Goal: Download file/media

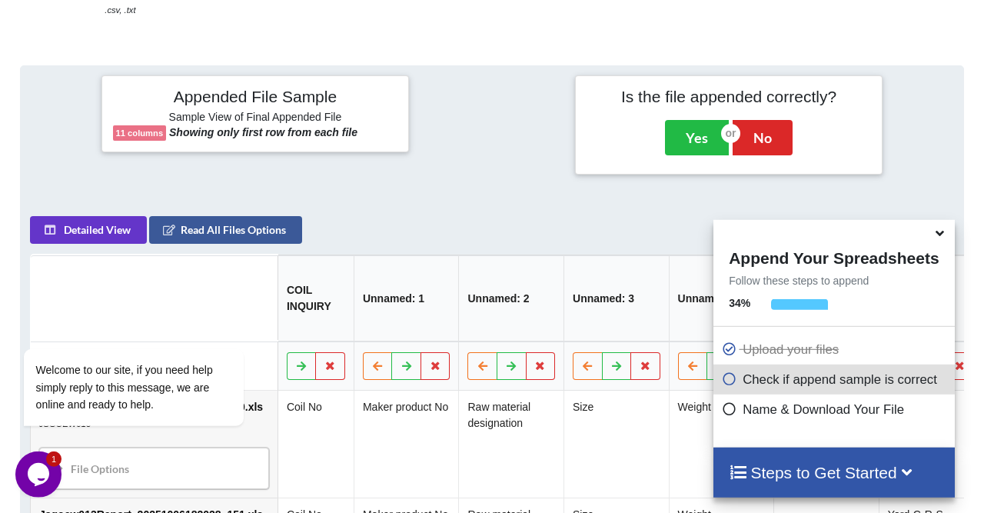
click at [726, 383] on icon at bounding box center [728, 376] width 15 height 13
click at [912, 473] on icon at bounding box center [906, 471] width 19 height 16
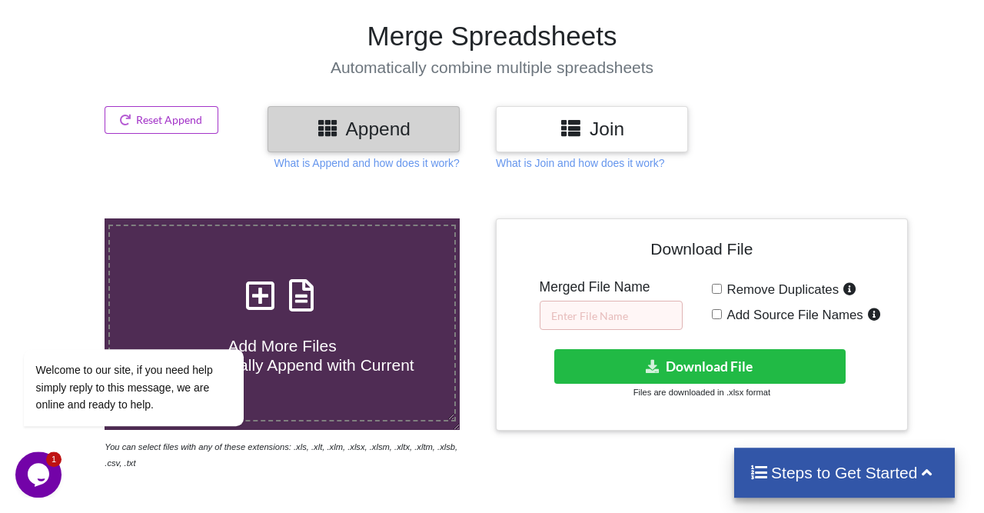
scroll to position [91, 0]
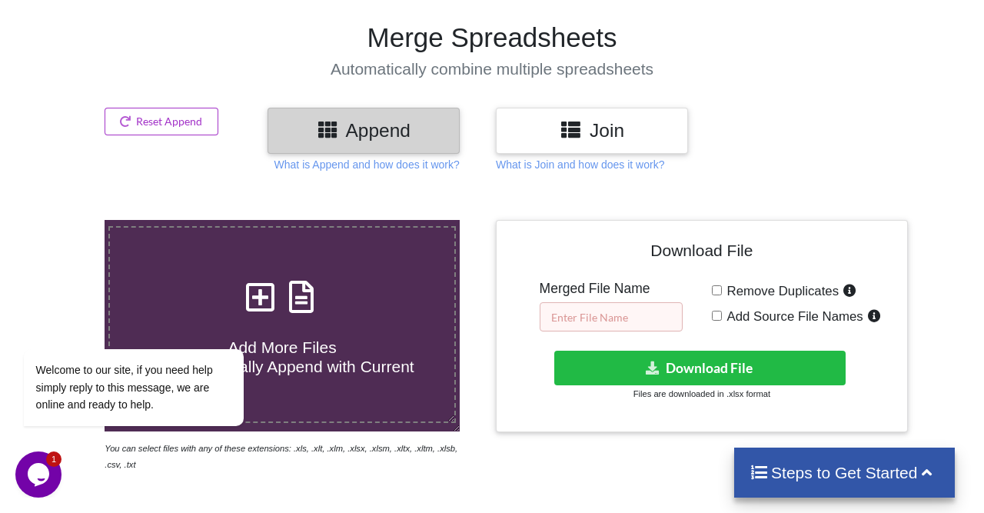
click at [600, 302] on input "text" at bounding box center [611, 316] width 143 height 29
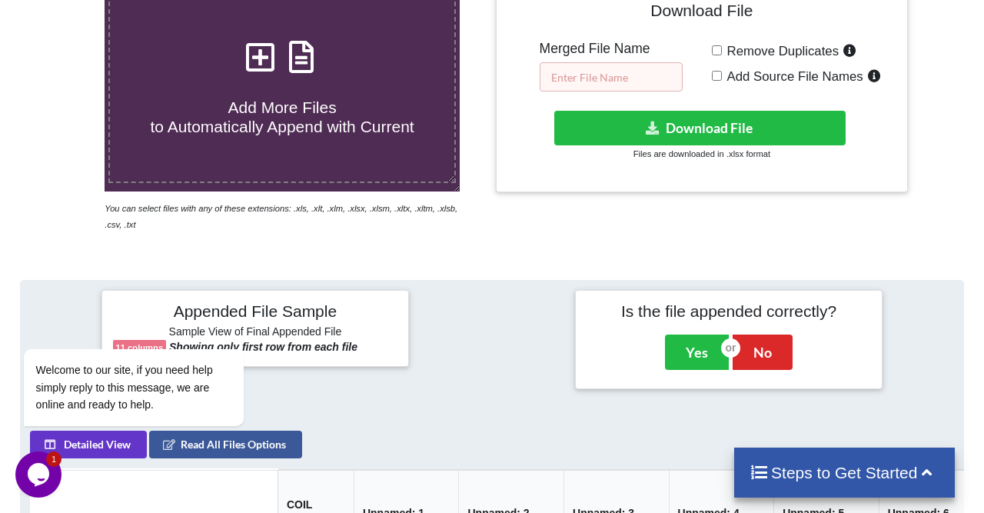
scroll to position [11, 0]
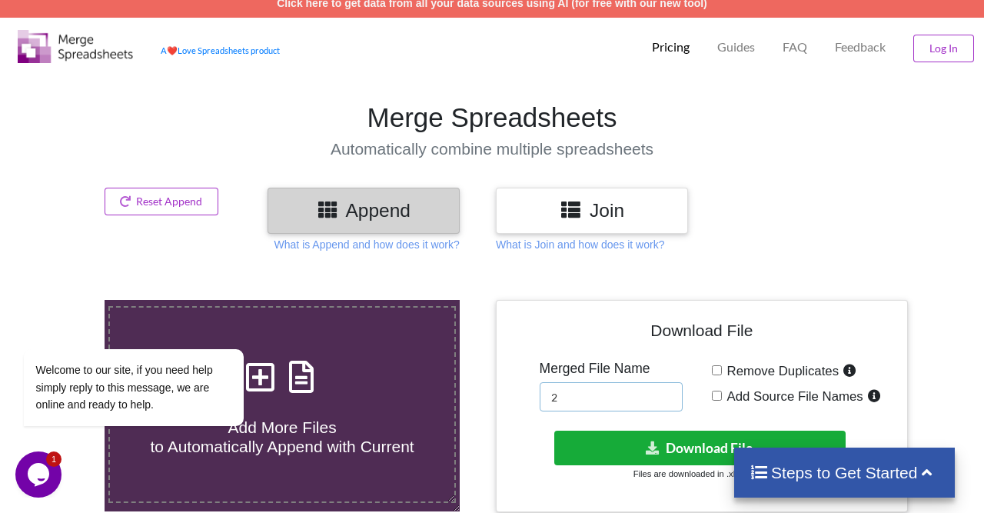
type input "2"
click at [765, 430] on button "Download File" at bounding box center [699, 447] width 291 height 35
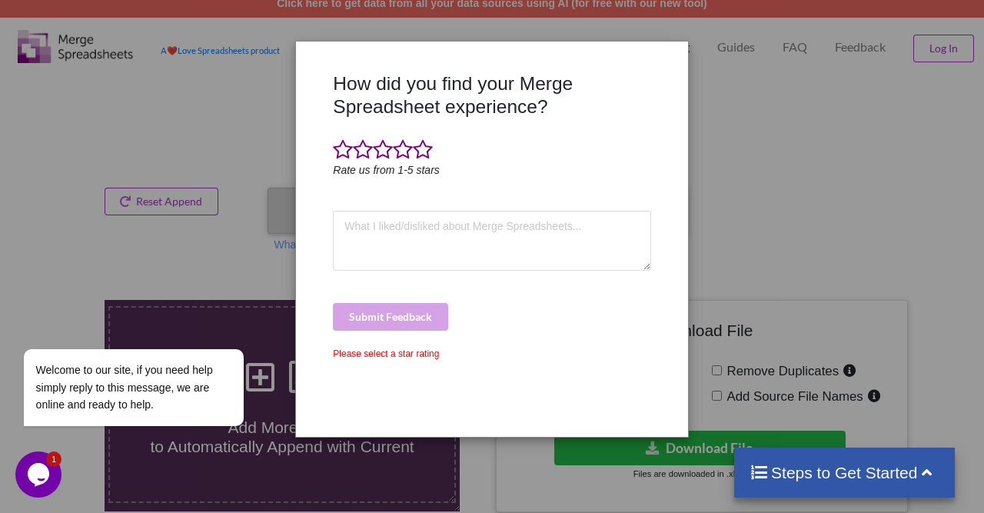
drag, startPoint x: 406, startPoint y: 313, endPoint x: 407, endPoint y: 321, distance: 7.7
click at [407, 313] on div "Submit Feedback" at bounding box center [491, 317] width 317 height 28
click at [394, 354] on div "Please select a star rating" at bounding box center [491, 354] width 317 height 14
click at [422, 149] on span at bounding box center [423, 150] width 20 height 22
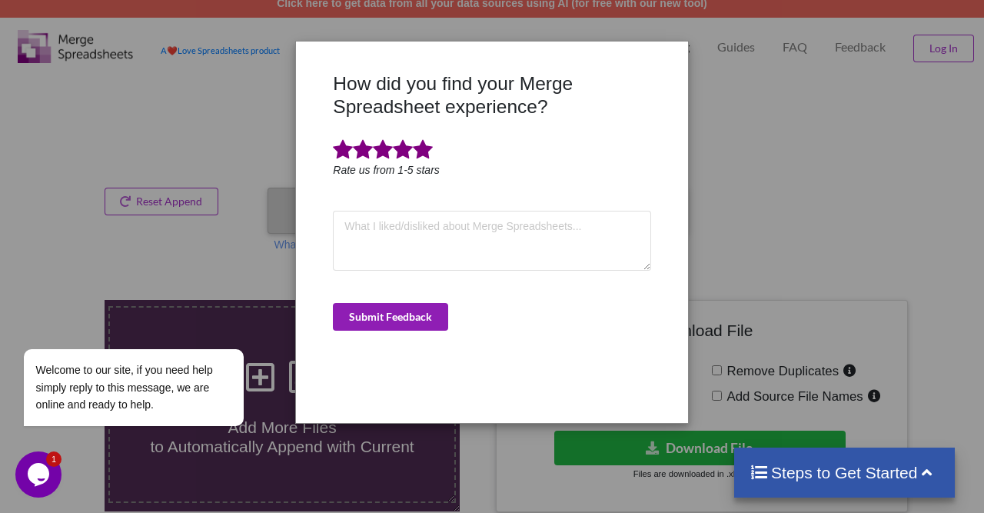
click at [401, 314] on button "Submit Feedback" at bounding box center [390, 317] width 115 height 28
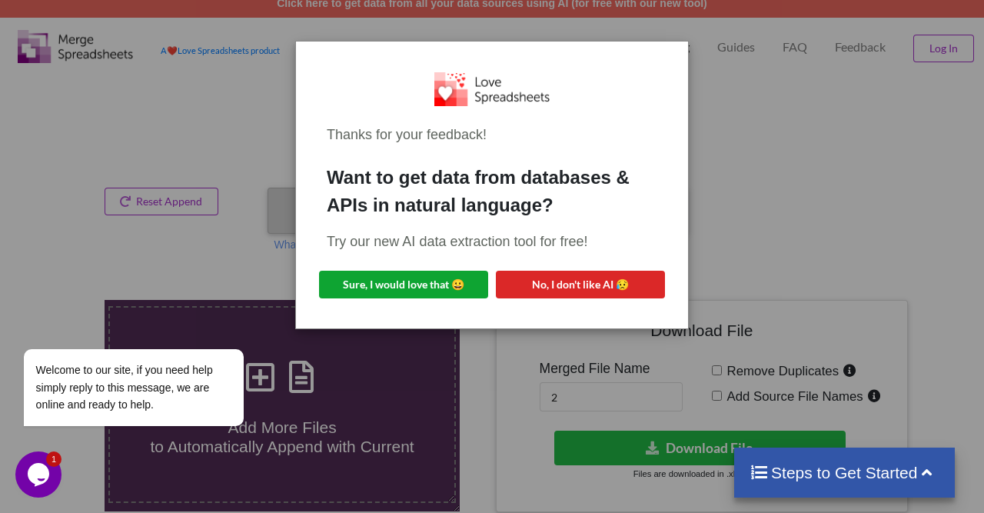
click at [411, 281] on button "Sure, I would love that 😀" at bounding box center [403, 285] width 169 height 28
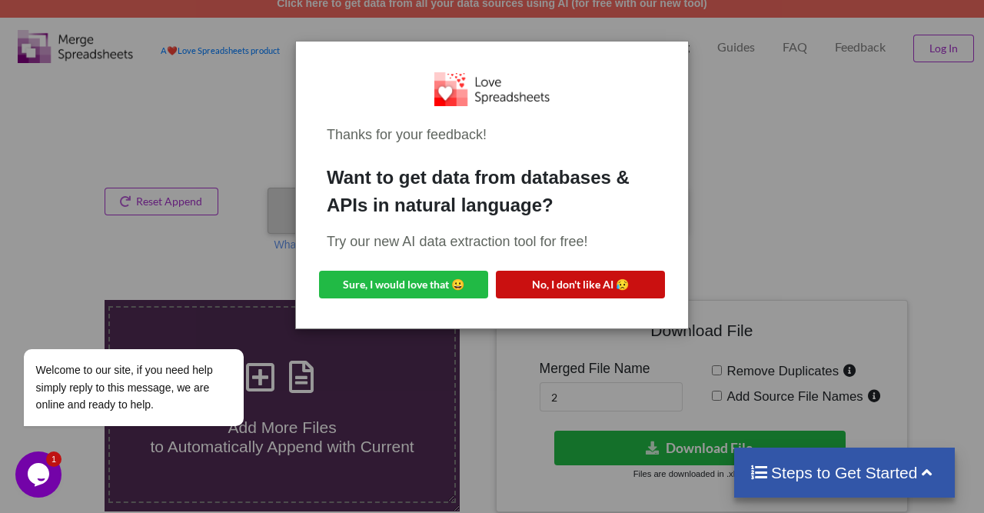
click at [591, 287] on button "No, I don't like AI 😥" at bounding box center [580, 285] width 169 height 28
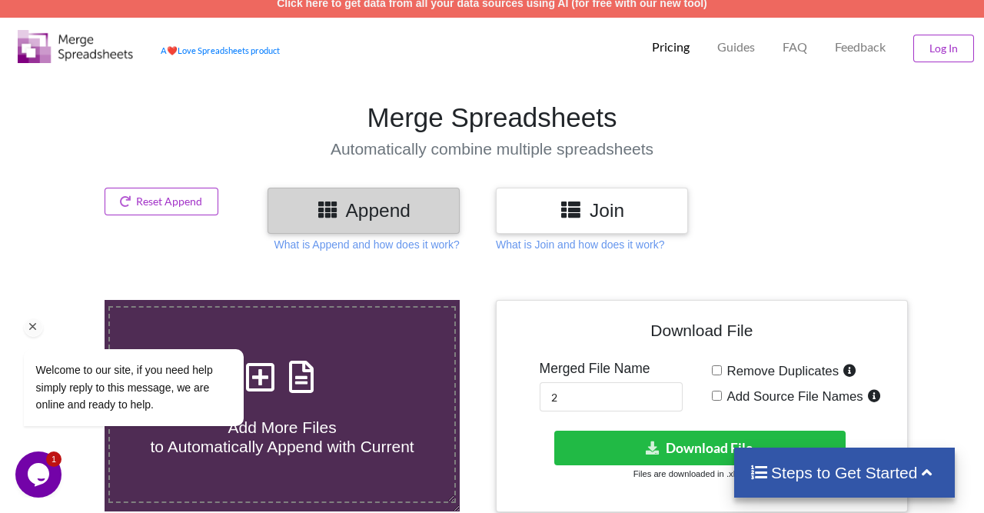
click at [34, 326] on icon "Chat attention grabber" at bounding box center [33, 327] width 14 height 14
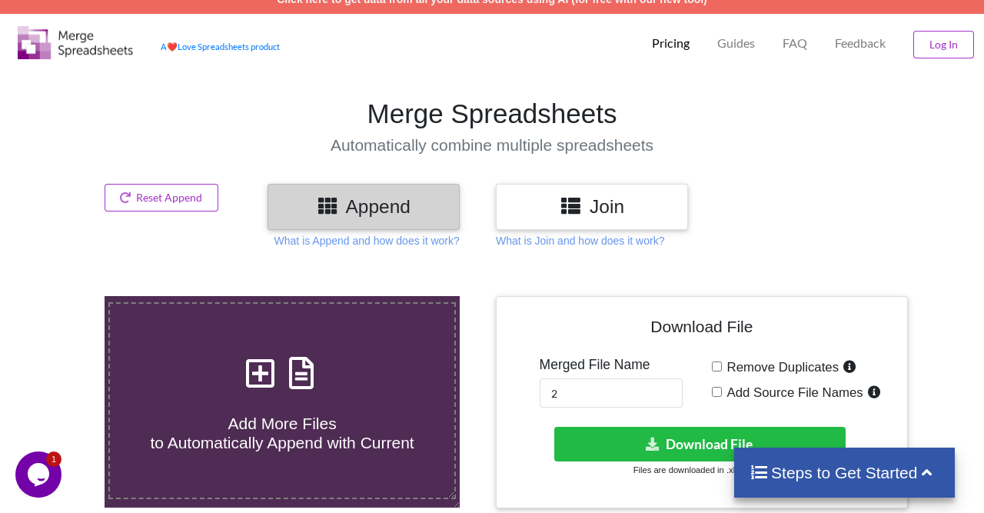
scroll to position [0, 0]
